Goal: Navigation & Orientation: Find specific page/section

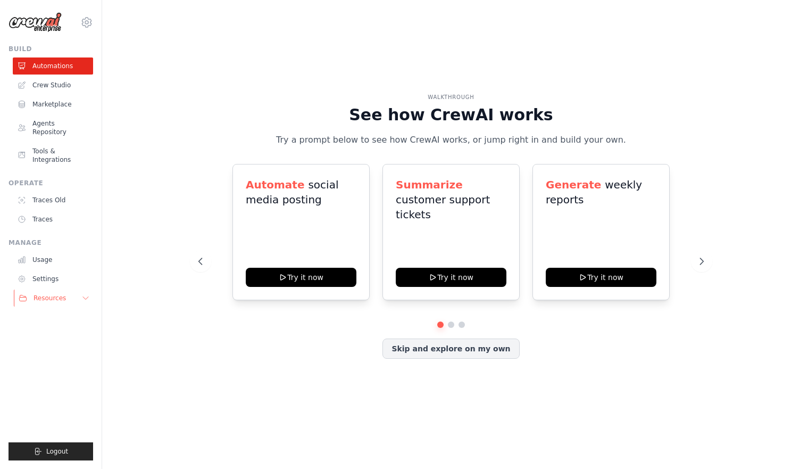
click at [62, 294] on span "Resources" at bounding box center [50, 298] width 32 height 9
click at [73, 85] on link "Crew Studio" at bounding box center [54, 85] width 80 height 17
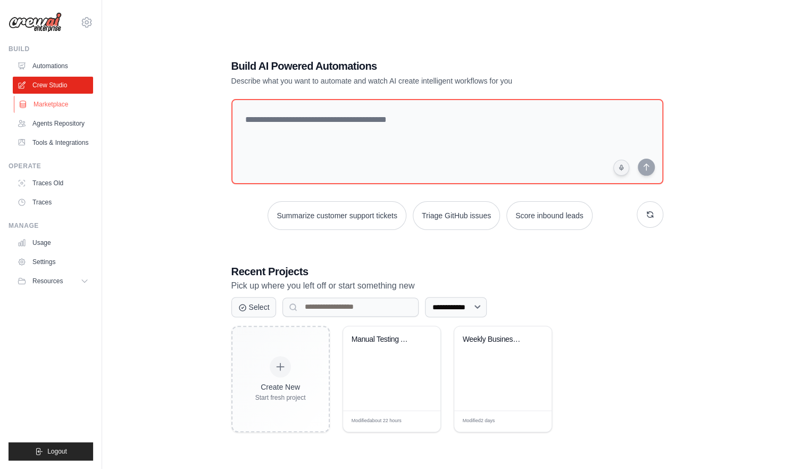
click at [63, 102] on link "Marketplace" at bounding box center [54, 104] width 80 height 17
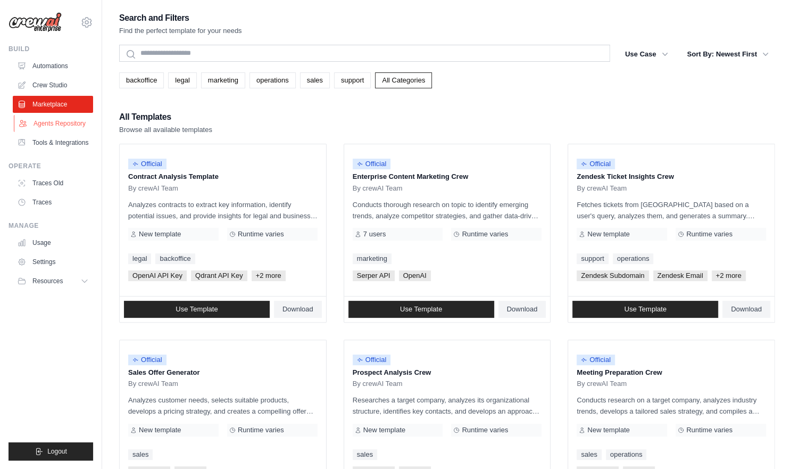
click at [80, 125] on link "Agents Repository" at bounding box center [54, 123] width 80 height 17
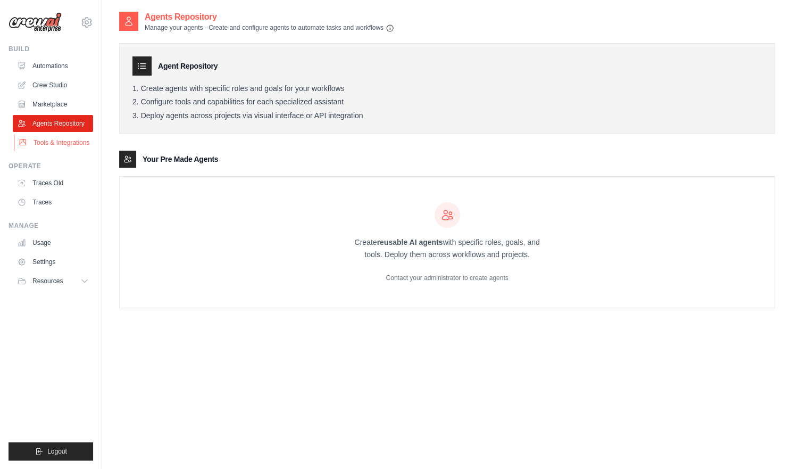
click at [75, 145] on link "Tools & Integrations" at bounding box center [54, 142] width 80 height 17
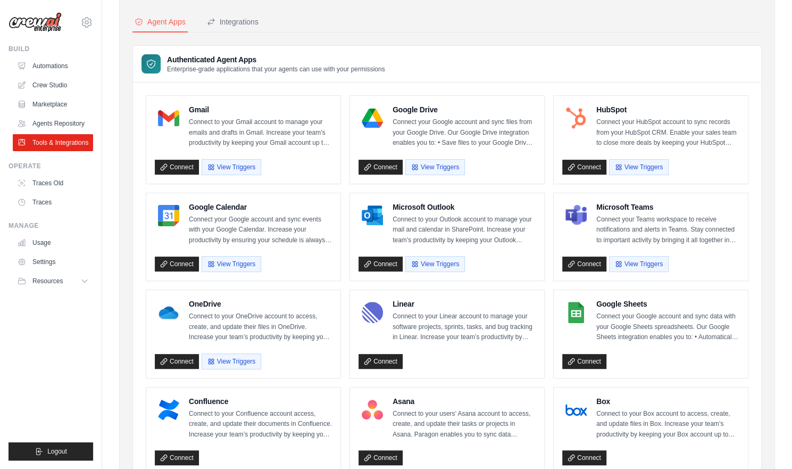
scroll to position [45, 0]
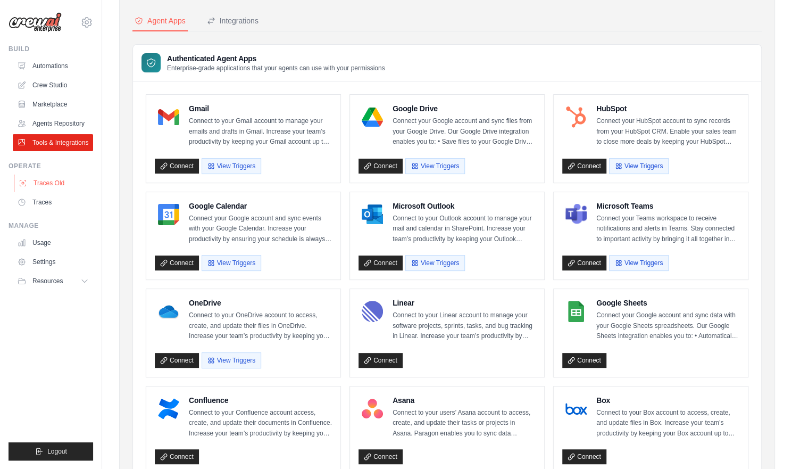
click at [54, 185] on link "Traces Old" at bounding box center [54, 183] width 80 height 17
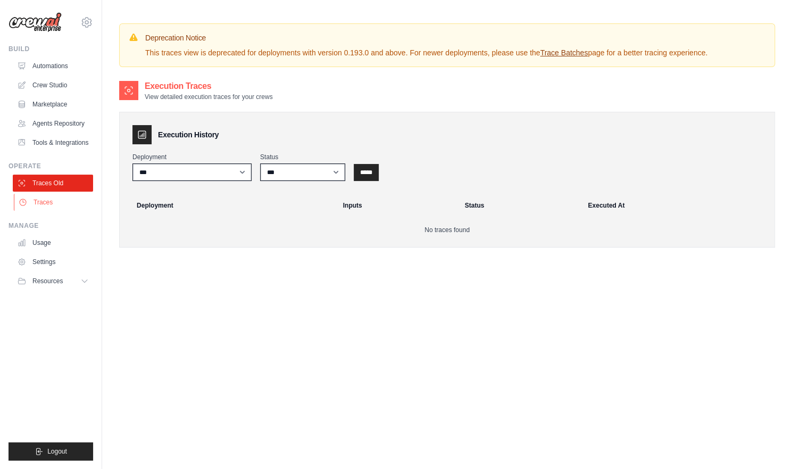
click at [48, 200] on link "Traces" at bounding box center [54, 202] width 80 height 17
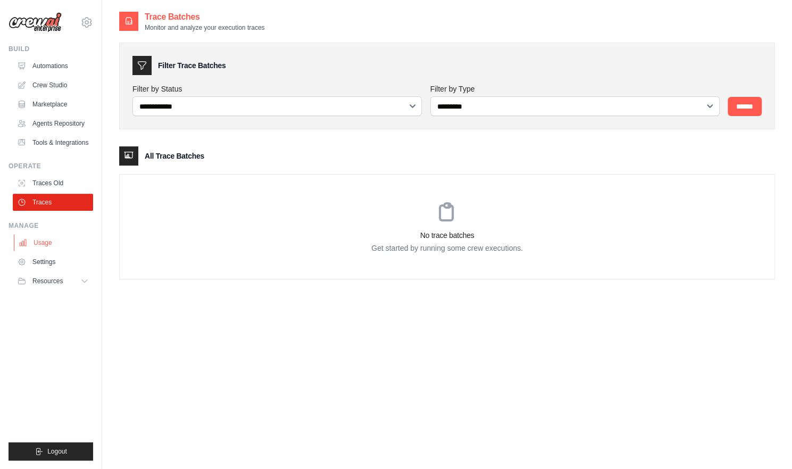
click at [45, 244] on link "Usage" at bounding box center [54, 242] width 80 height 17
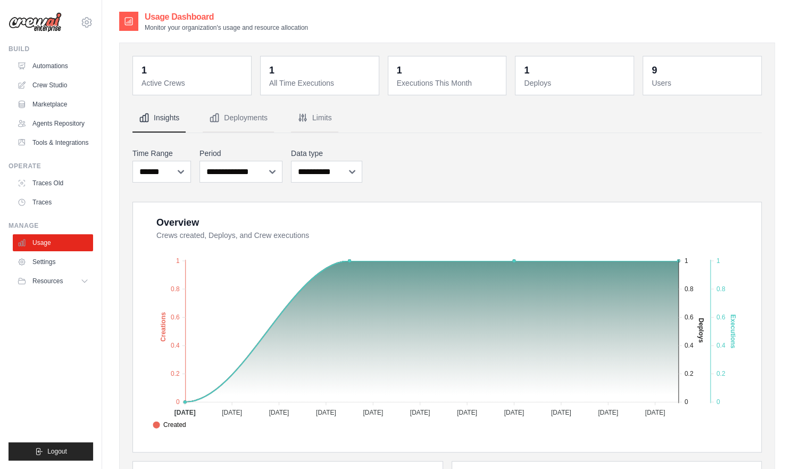
click at [48, 252] on ul "Usage Settings Resources Documentation Blog" at bounding box center [53, 261] width 80 height 55
click at [48, 257] on link "Settings" at bounding box center [54, 261] width 80 height 17
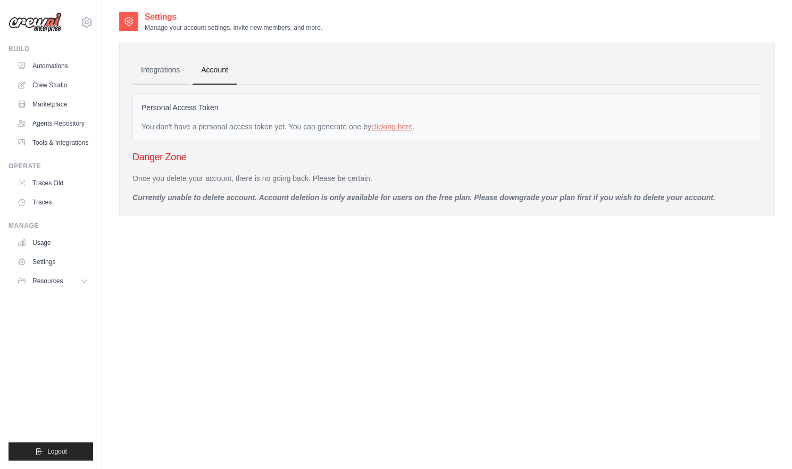
click at [148, 62] on link "Integrations" at bounding box center [161, 70] width 56 height 29
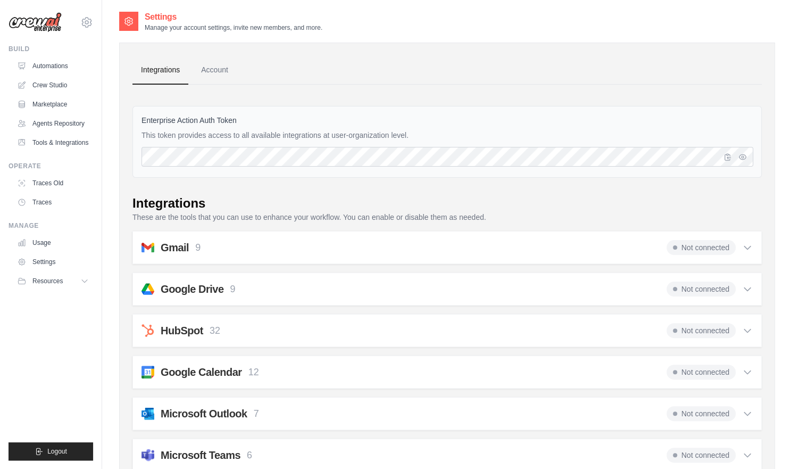
click at [151, 71] on link "Integrations" at bounding box center [161, 70] width 56 height 29
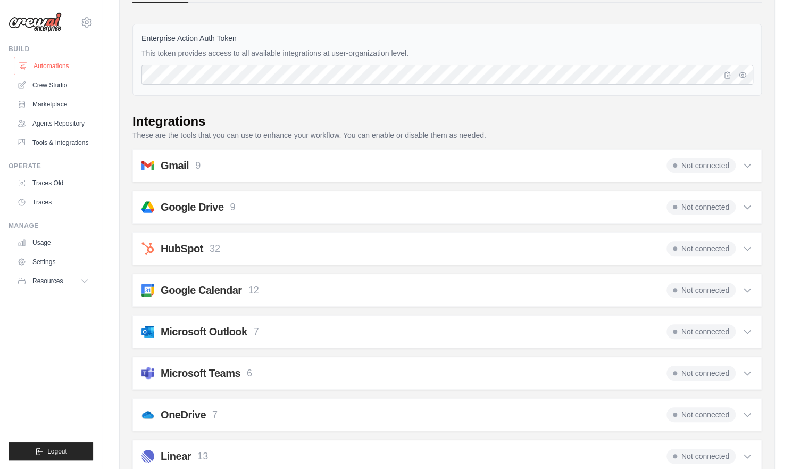
scroll to position [115, 0]
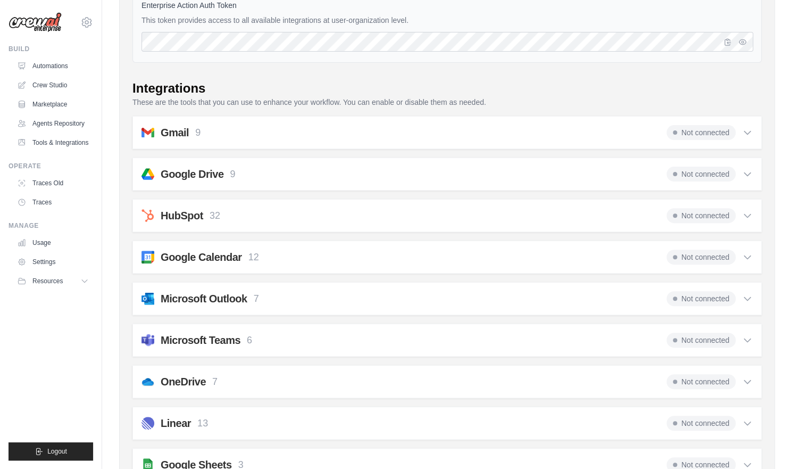
click at [86, 29] on div "[EMAIL_ADDRESS][DOMAIN_NAME] Settings" at bounding box center [51, 17] width 85 height 34
click at [89, 20] on icon at bounding box center [86, 22] width 13 height 13
click at [101, 64] on span "Settings" at bounding box center [132, 66] width 84 height 11
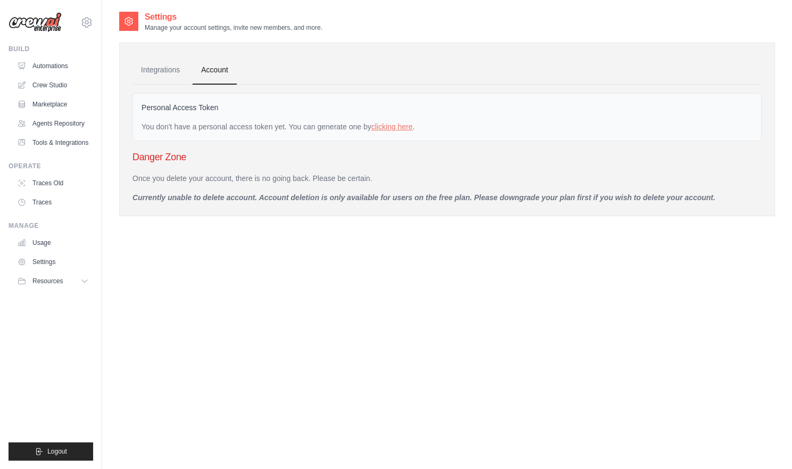
click at [20, 51] on div "Build" at bounding box center [51, 49] width 85 height 9
click at [66, 279] on button "Resources" at bounding box center [54, 280] width 80 height 17
click at [55, 314] on span "GitHub" at bounding box center [48, 316] width 20 height 9
click at [64, 142] on link "Tools & Integrations" at bounding box center [54, 142] width 80 height 17
